Goal: Task Accomplishment & Management: Manage account settings

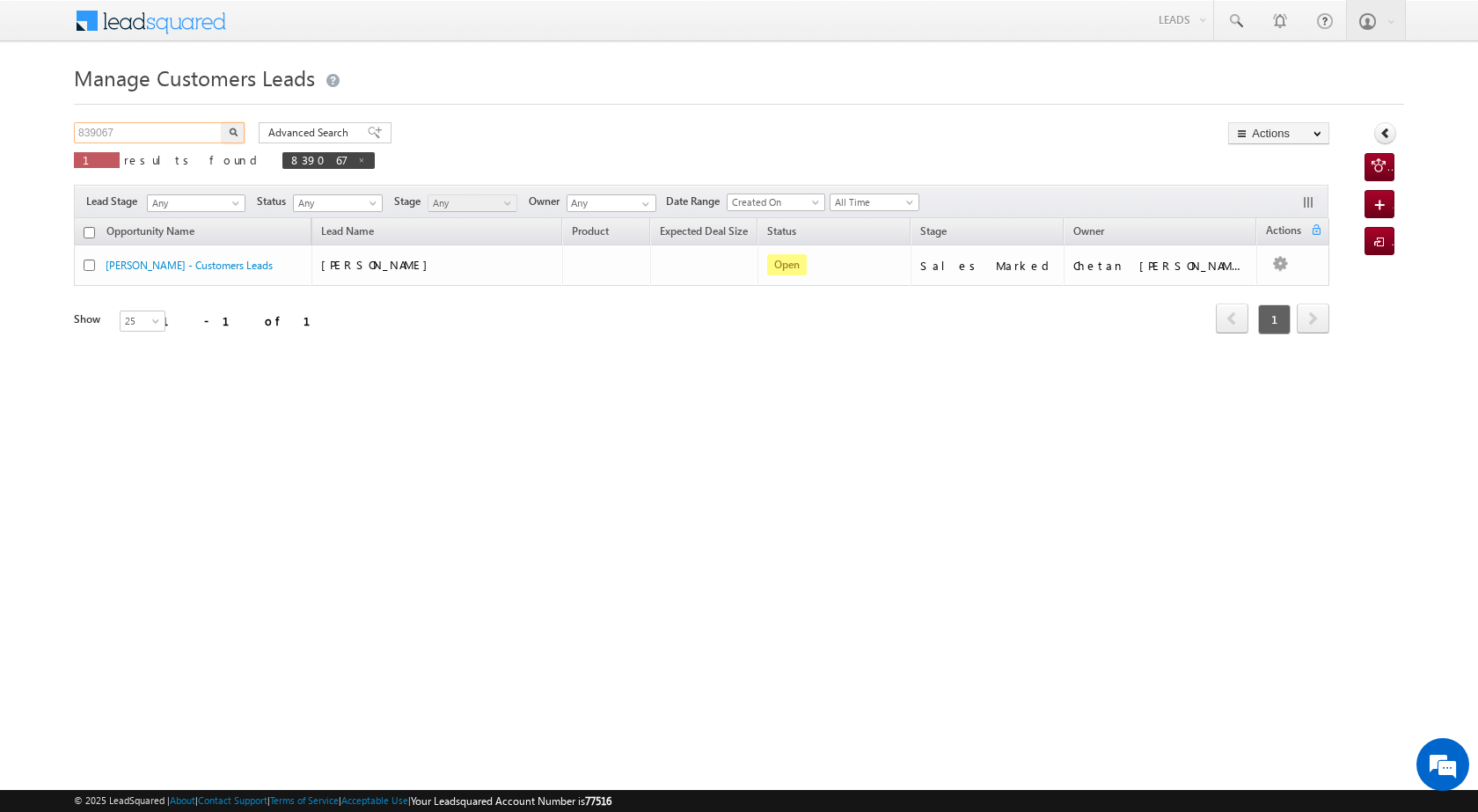
drag, startPoint x: 200, startPoint y: 135, endPoint x: 65, endPoint y: 135, distance: 135.0
click at [65, 135] on body "Menu Satyam Saroj sitar a2@ks erve." at bounding box center [739, 249] width 1478 height 499
paste input "42890"
type input "842890"
click at [234, 132] on img "button" at bounding box center [233, 131] width 9 height 9
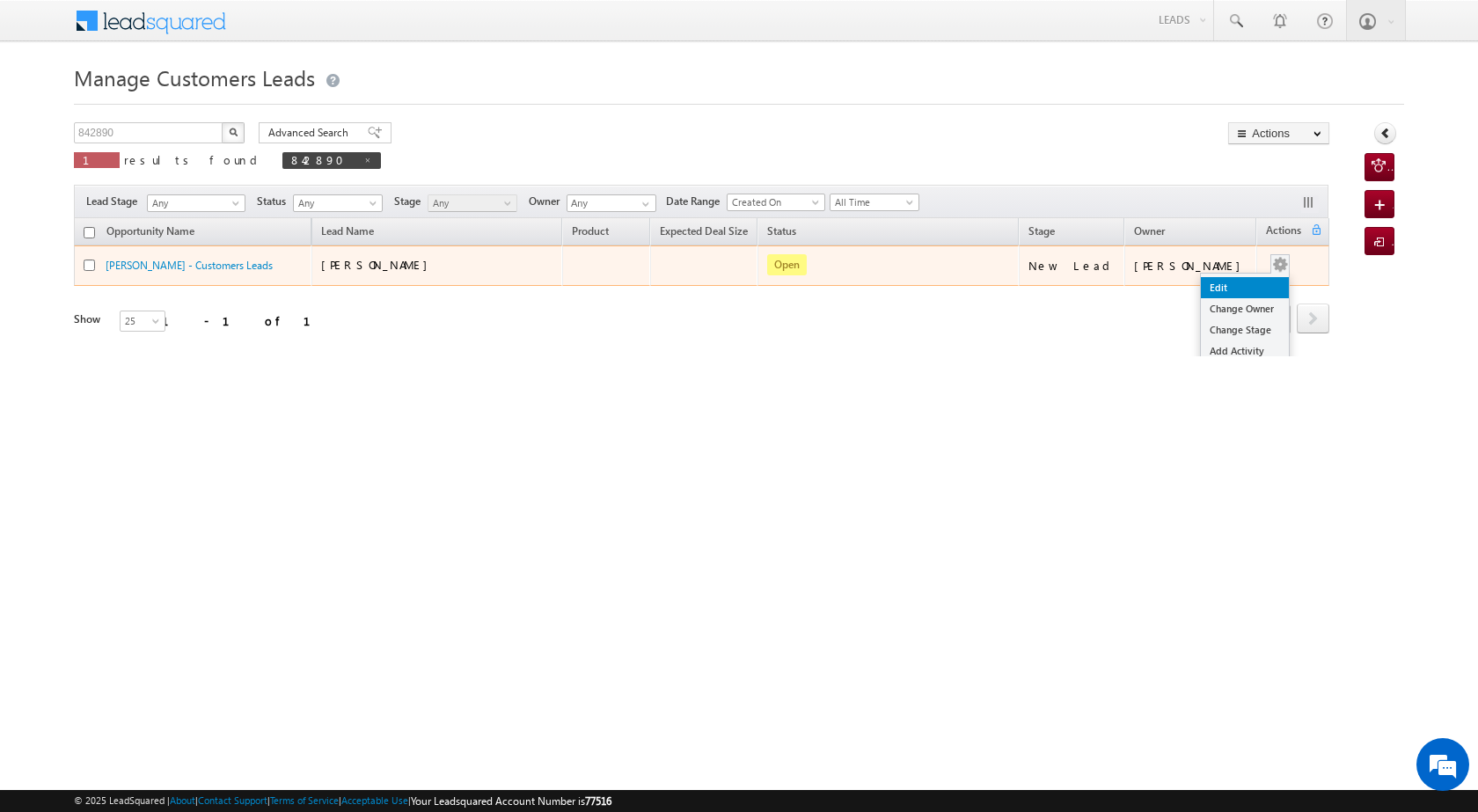
click at [1234, 286] on link "Edit" at bounding box center [1244, 287] width 88 height 21
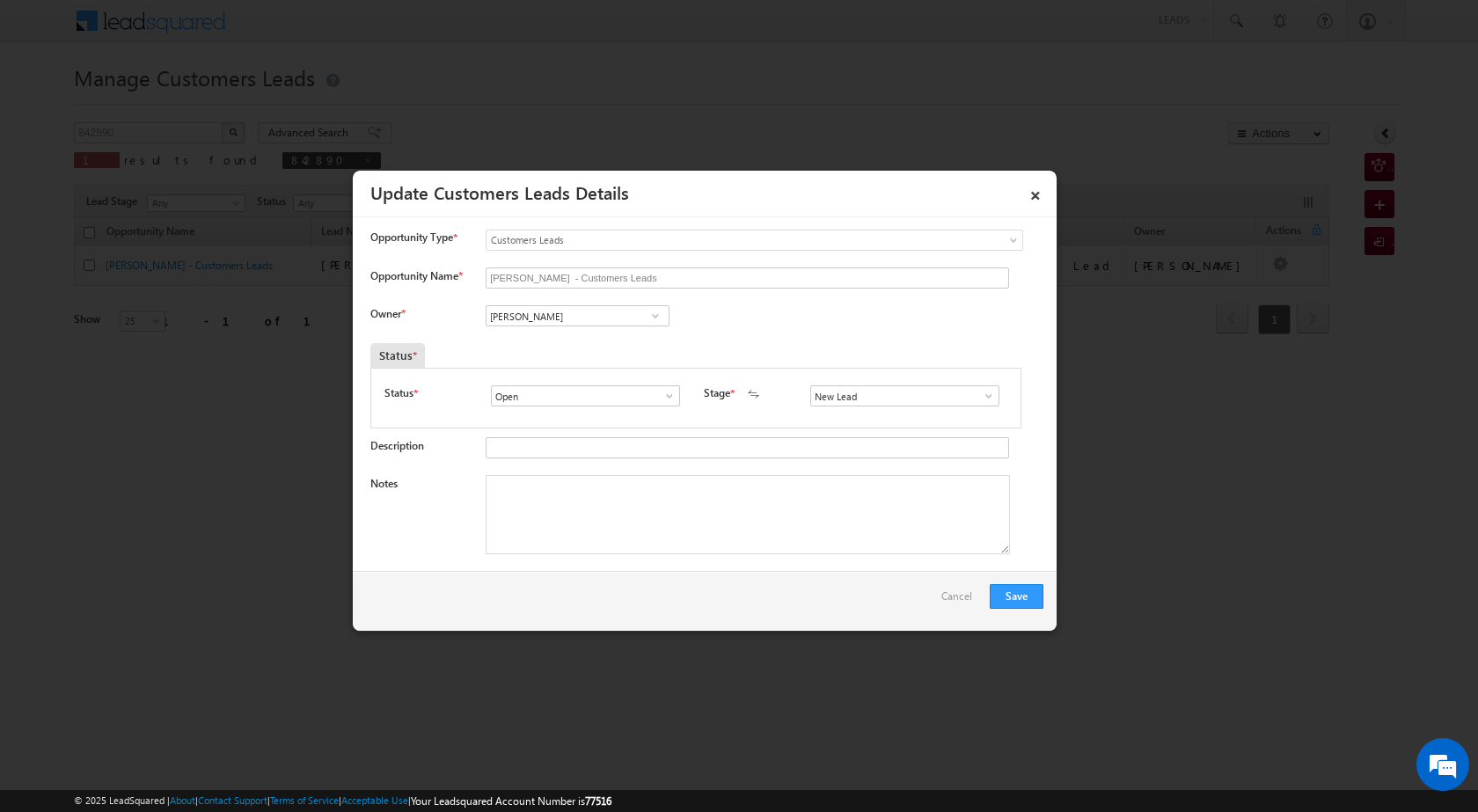
click at [663, 395] on span at bounding box center [669, 395] width 18 height 14
click at [650, 318] on span at bounding box center [656, 315] width 18 height 14
click at [626, 339] on link "Arnav Pathak arnav.pathak@sgrlimited.in" at bounding box center [578, 343] width 183 height 34
type input "Arnav Pathak"
click at [981, 394] on span at bounding box center [989, 395] width 18 height 14
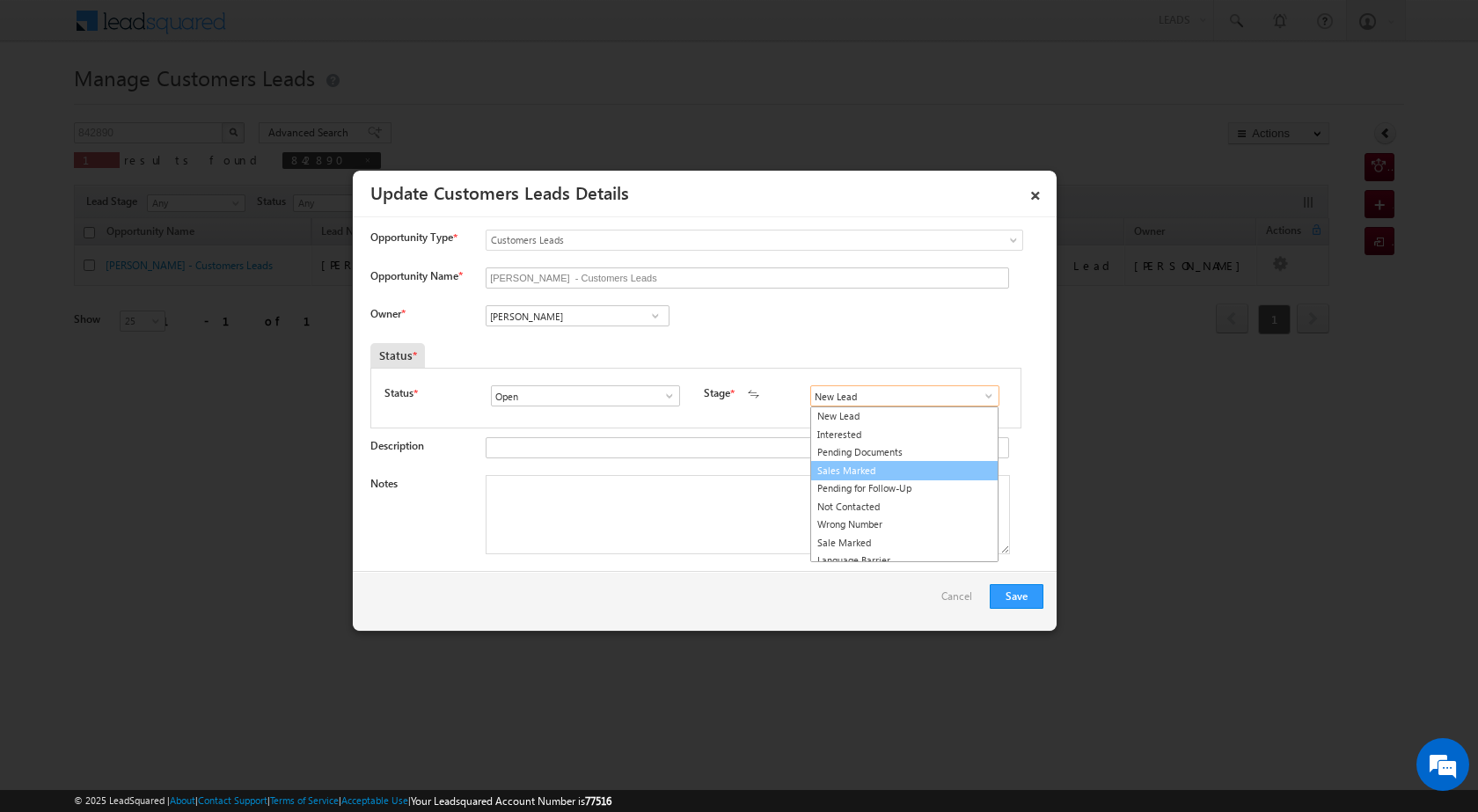
click at [912, 473] on link "Sales Marked" at bounding box center [904, 471] width 188 height 21
type input "Sales Marked"
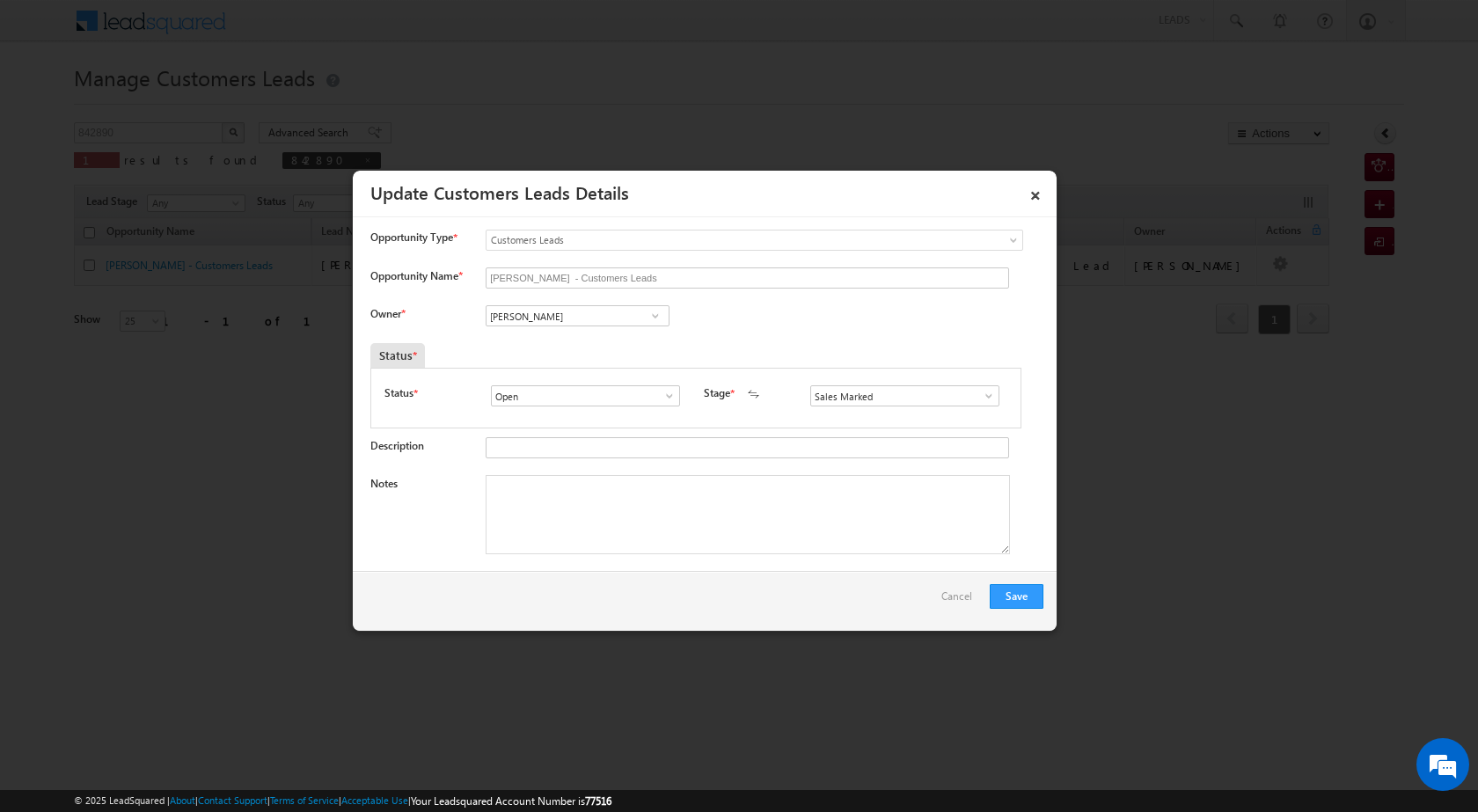
click at [568, 459] on div at bounding box center [743, 448] width 516 height 25
click at [611, 551] on textarea "Notes" at bounding box center [748, 514] width 525 height 79
paste textarea "842890"
click at [629, 517] on textarea "842890" at bounding box center [748, 514] width 525 height 79
paste textarea "own plot seco market avilue 10 lac loan amount 5 lac cibil cousntrion 50 k loan…"
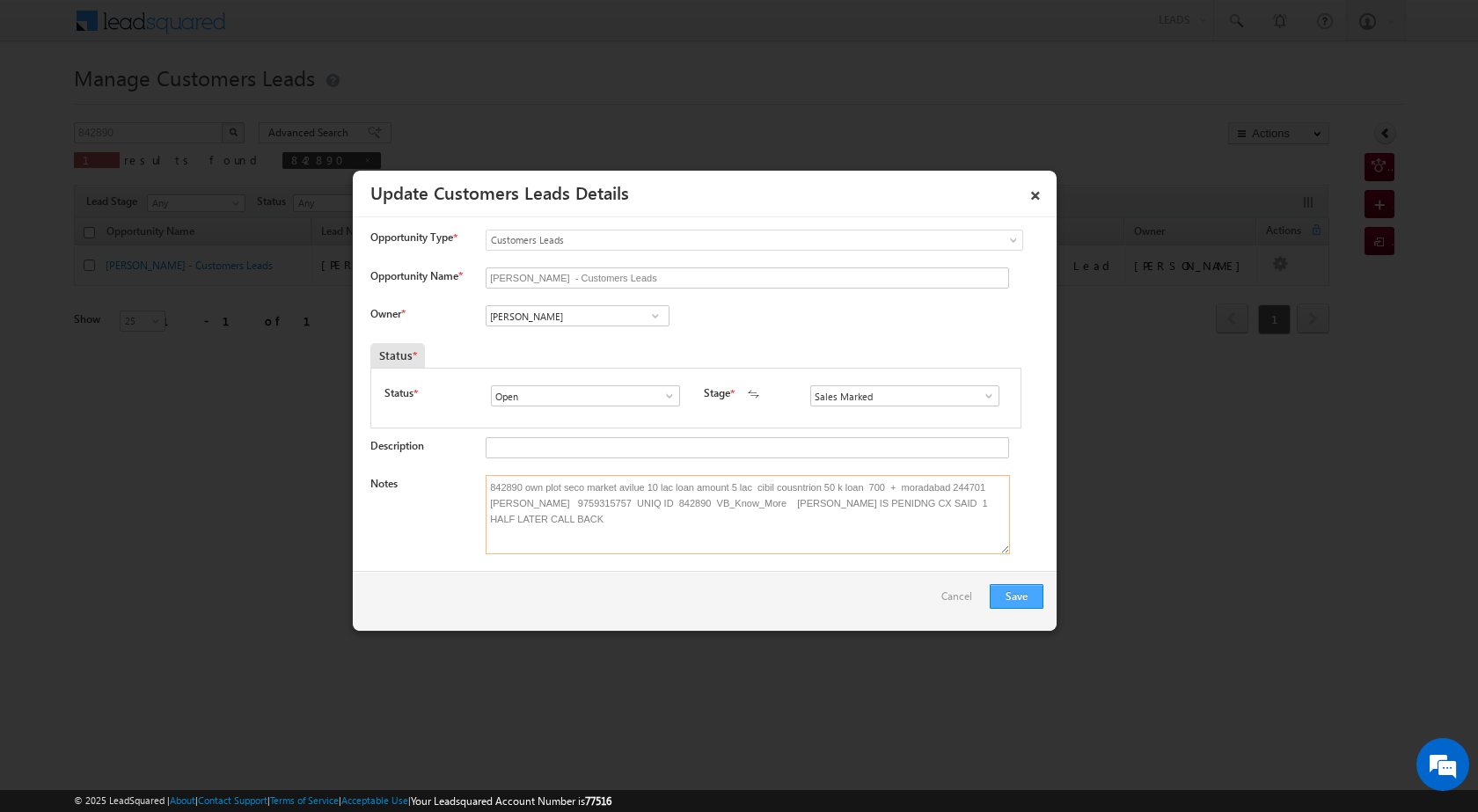
type textarea "842890 own plot seco market avilue 10 lac loan amount 5 lac cibil cousntrion 50…"
click at [1035, 594] on button "Save" at bounding box center [1017, 595] width 53 height 25
